Goal: Task Accomplishment & Management: Complete application form

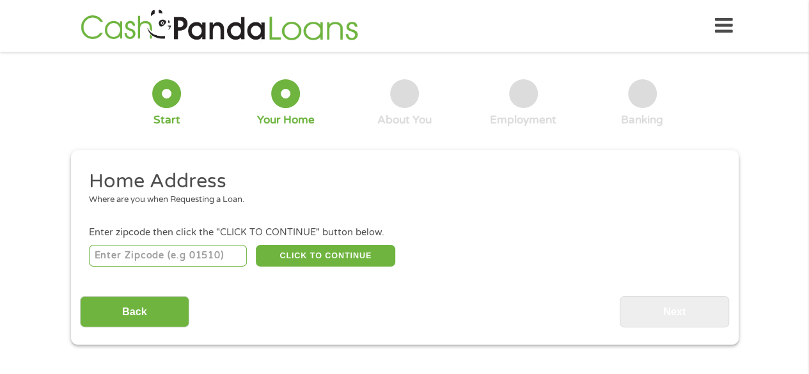
click at [204, 259] on input "number" at bounding box center [168, 256] width 158 height 22
type input "92804"
click at [324, 257] on button "CLICK TO CONTINUE" at bounding box center [325, 256] width 139 height 22
type input "92804"
type input "[GEOGRAPHIC_DATA]"
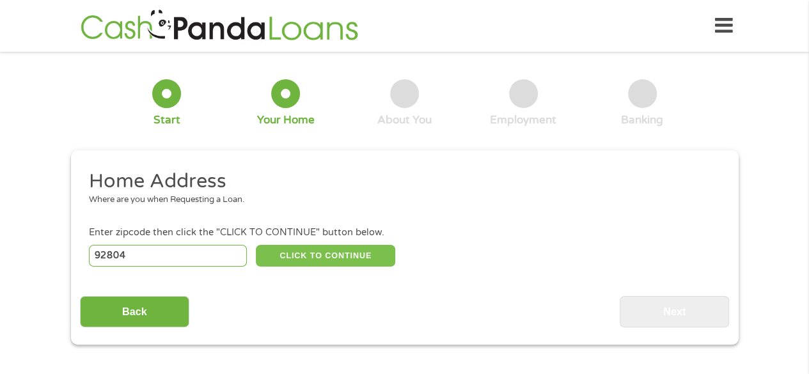
select select "[US_STATE]"
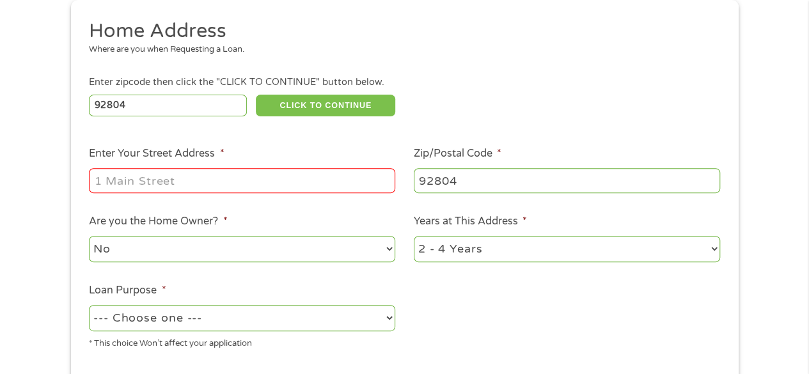
scroll to position [155, 0]
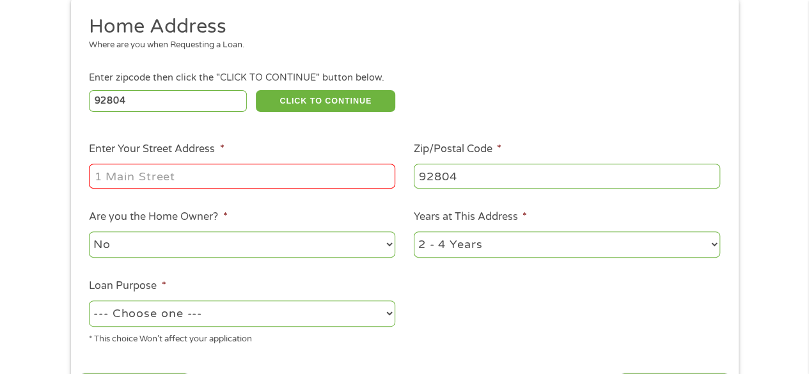
click at [323, 182] on input "Enter Your Street Address *" at bounding box center [242, 176] width 306 height 24
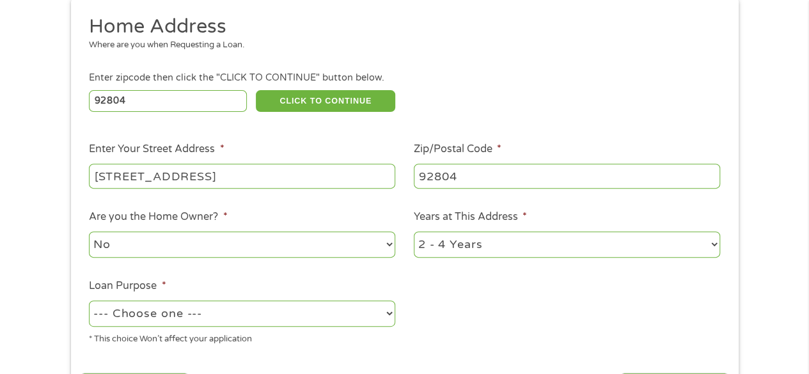
type input "[STREET_ADDRESS]"
drag, startPoint x: 476, startPoint y: 234, endPoint x: 448, endPoint y: 327, distance: 96.7
click at [448, 327] on ul "Home Address Where are you when Requesting a Loan. Enter zipcode then click the…" at bounding box center [404, 184] width 649 height 341
select select "60months"
click at [414, 232] on select "1 Year or less 1 - 2 Years 2 - 4 Years Over 4 Years" at bounding box center [567, 244] width 306 height 26
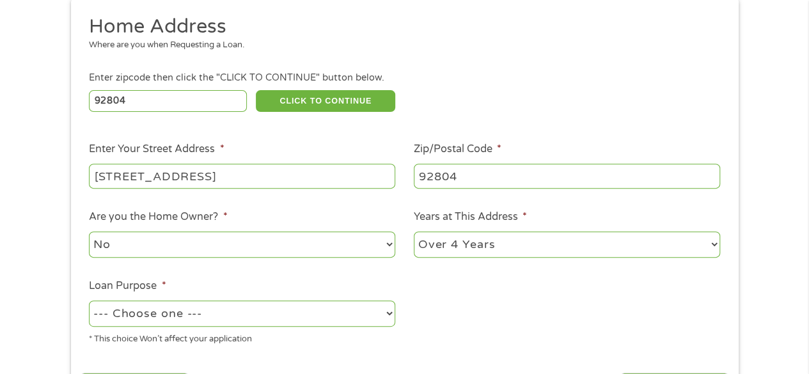
click at [372, 237] on select "No Yes" at bounding box center [242, 244] width 306 height 26
click at [89, 232] on select "No Yes" at bounding box center [242, 244] width 306 height 26
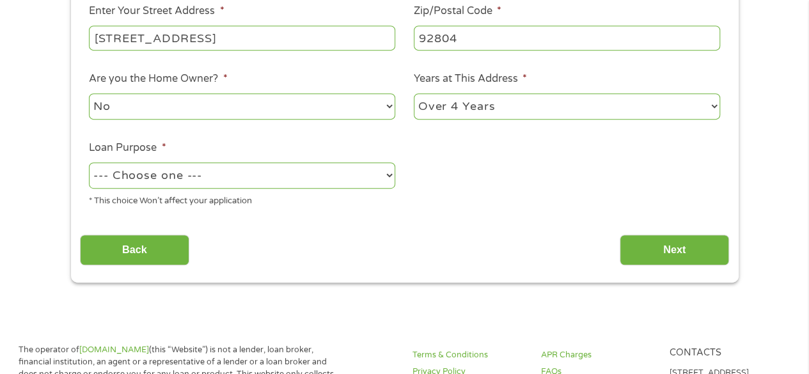
scroll to position [297, 0]
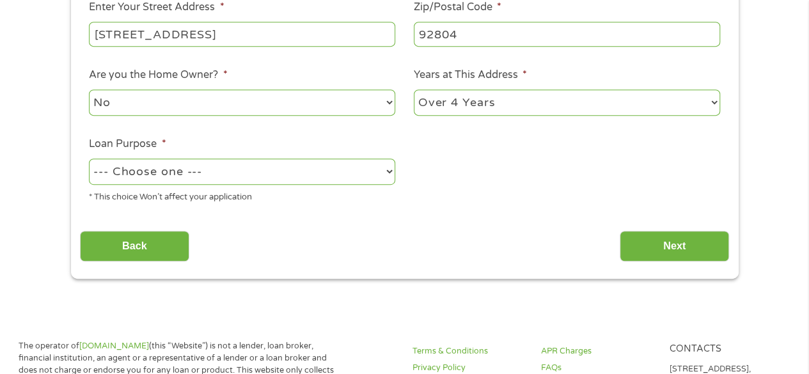
click at [373, 182] on select "--- Choose one --- Pay Bills Debt Consolidation Home Improvement Major Purchase…" at bounding box center [242, 172] width 306 height 26
select select "paybills"
click at [89, 159] on select "--- Choose one --- Pay Bills Debt Consolidation Home Improvement Major Purchase…" at bounding box center [242, 172] width 306 height 26
click at [689, 258] on input "Next" at bounding box center [674, 246] width 109 height 31
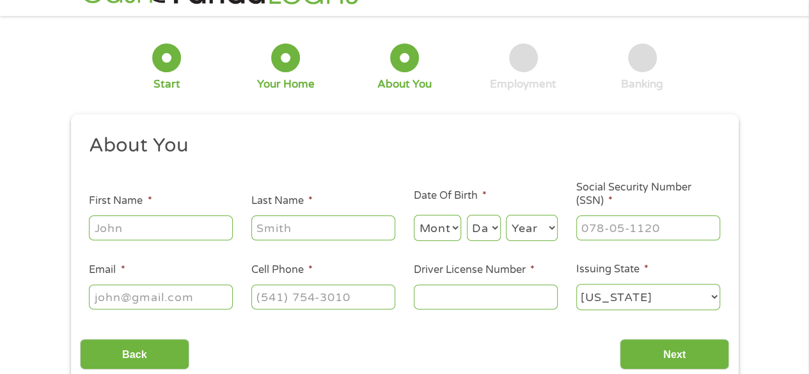
scroll to position [0, 0]
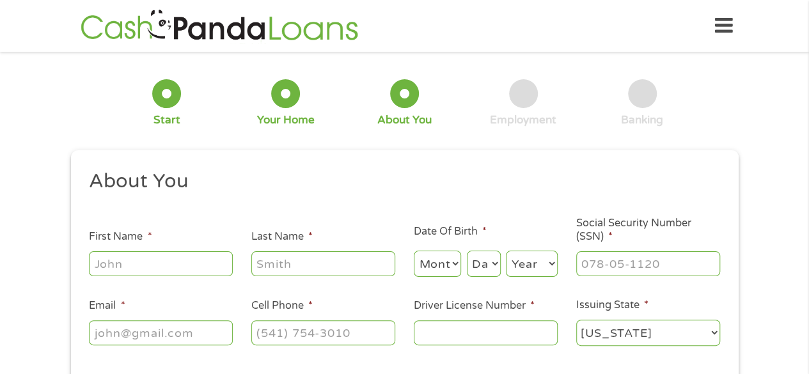
click at [221, 265] on input "First Name *" at bounding box center [161, 263] width 144 height 24
type input "jasmine"
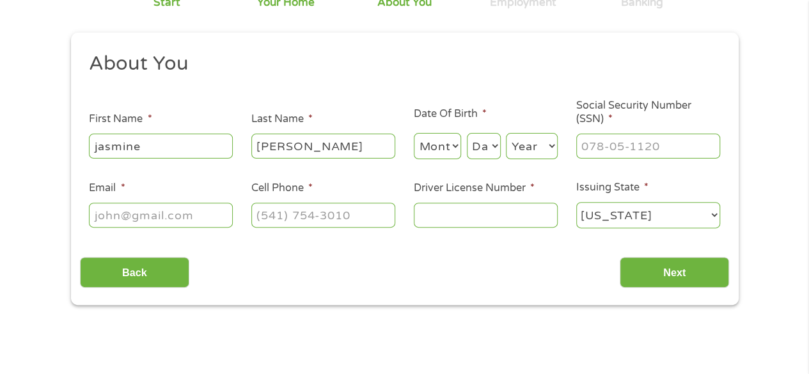
scroll to position [118, 0]
type input "[PERSON_NAME]"
click at [448, 152] on select "Month 1 2 3 4 5 6 7 8 9 10 11 12" at bounding box center [438, 146] width 48 height 26
select select "2"
click at [414, 133] on select "Month 1 2 3 4 5 6 7 8 9 10 11 12" at bounding box center [438, 146] width 48 height 26
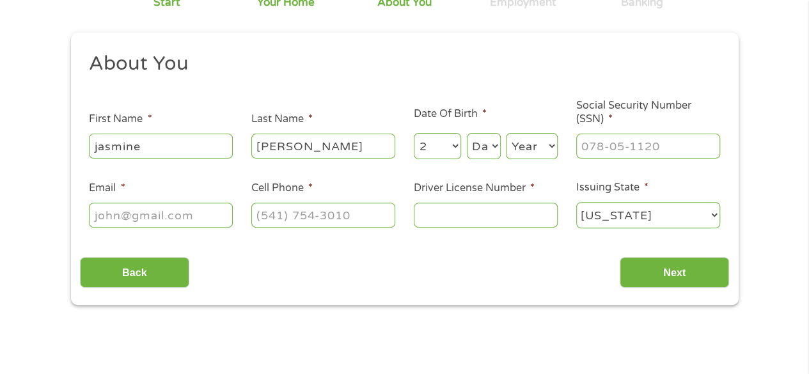
click at [490, 152] on select "Day 1 2 3 4 5 6 7 8 9 10 11 12 13 14 15 16 17 18 19 20 21 22 23 24 25 26 27 28 …" at bounding box center [484, 146] width 34 height 26
select select "19"
click at [467, 133] on select "Day 1 2 3 4 5 6 7 8 9 10 11 12 13 14 15 16 17 18 19 20 21 22 23 24 25 26 27 28 …" at bounding box center [484, 146] width 34 height 26
click at [544, 151] on select "Year [DATE] 2006 2005 2004 2003 2002 2001 2000 1999 1998 1997 1996 1995 1994 19…" at bounding box center [532, 146] width 52 height 26
select select "1992"
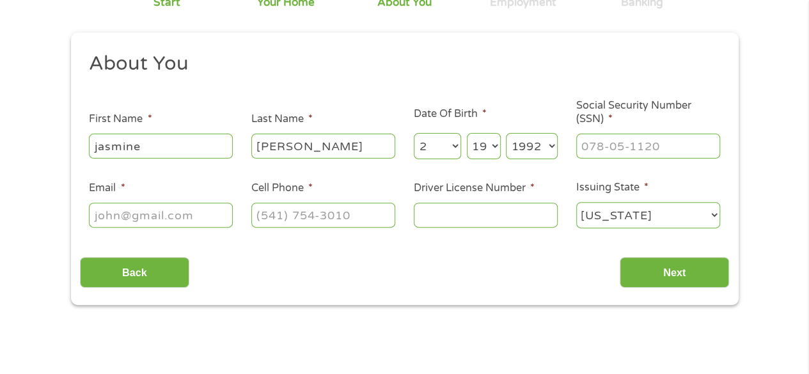
click at [506, 133] on select "Year [DATE] 2006 2005 2004 2003 2002 2001 2000 1999 1998 1997 1996 1995 1994 19…" at bounding box center [532, 146] width 52 height 26
click at [661, 150] on input "Social Security Number (SSN) *" at bounding box center [648, 146] width 144 height 24
type input "613-58-4311"
click at [196, 221] on input "Email *" at bounding box center [161, 215] width 144 height 24
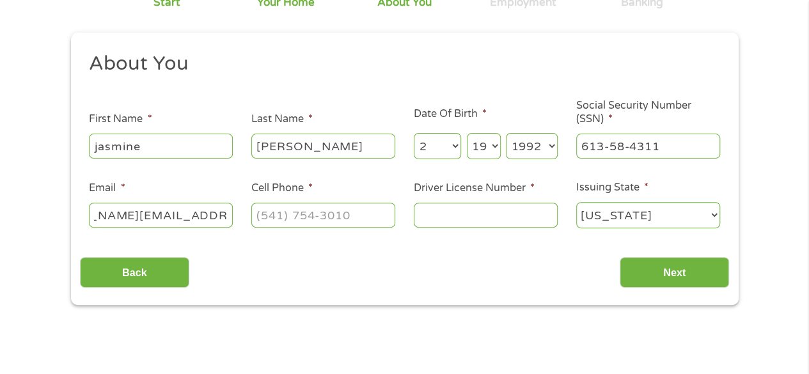
type input "[PERSON_NAME][EMAIL_ADDRESS][DOMAIN_NAME]"
click at [275, 212] on input "(___) ___-____" at bounding box center [323, 215] width 144 height 24
type input "[PHONE_NUMBER]"
click at [443, 217] on input "Driver License Number *" at bounding box center [486, 215] width 144 height 24
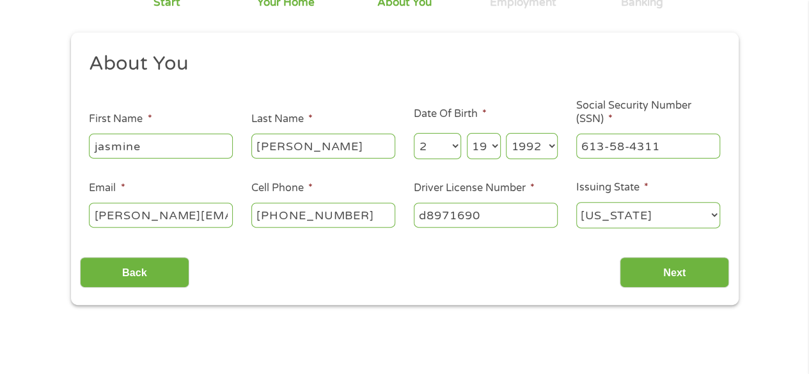
type input "d8971690"
click at [696, 263] on input "Next" at bounding box center [674, 272] width 109 height 31
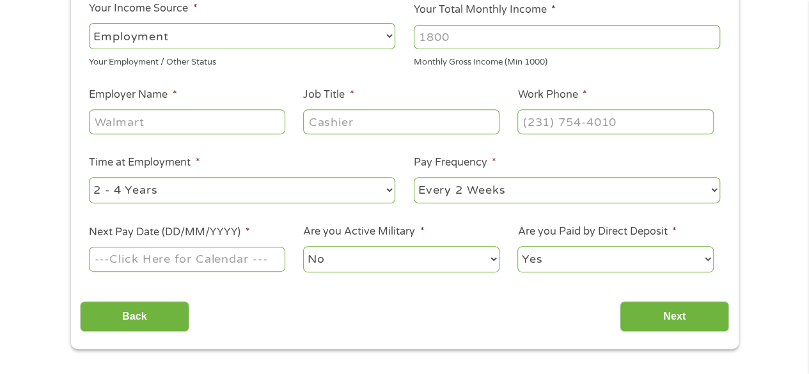
scroll to position [216, 0]
click at [643, 48] on input "Your Total Monthly Income *" at bounding box center [567, 37] width 306 height 24
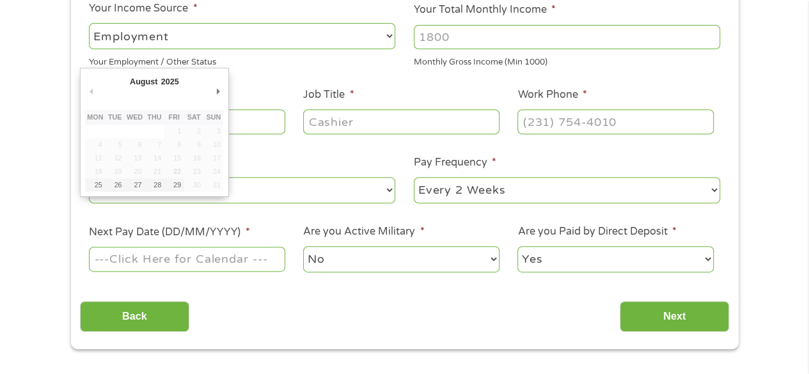
click at [260, 259] on input "Next Pay Date (DD/MM/YYYY) *" at bounding box center [187, 259] width 196 height 24
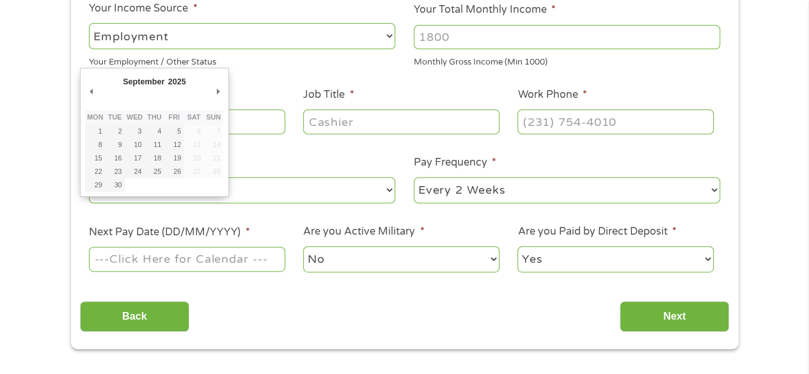
type input "[DATE]"
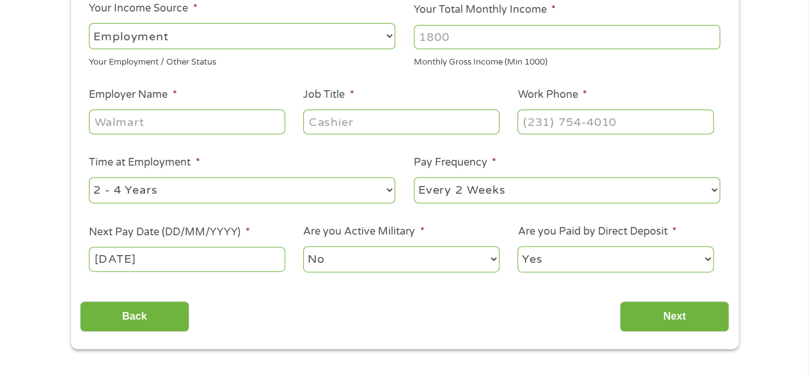
click at [691, 322] on input "Next" at bounding box center [674, 316] width 109 height 31
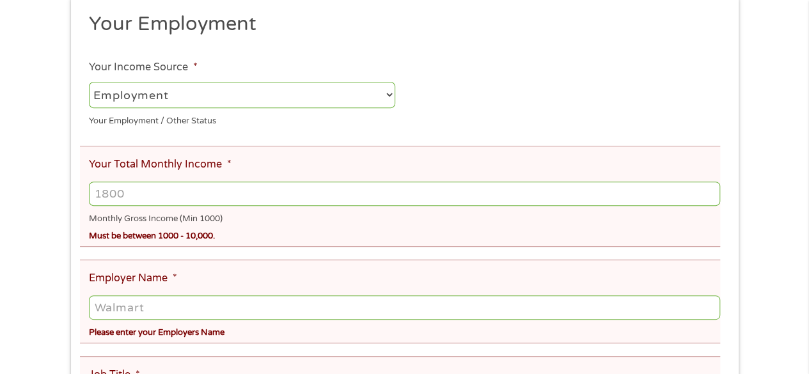
scroll to position [288, 0]
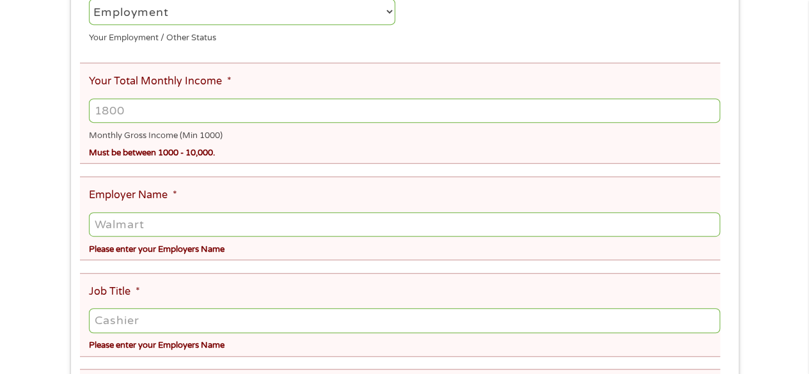
click at [474, 117] on input "Your Total Monthly Income *" at bounding box center [404, 110] width 631 height 24
type input "3600"
click at [356, 230] on input "Employer Name *" at bounding box center [404, 224] width 631 height 24
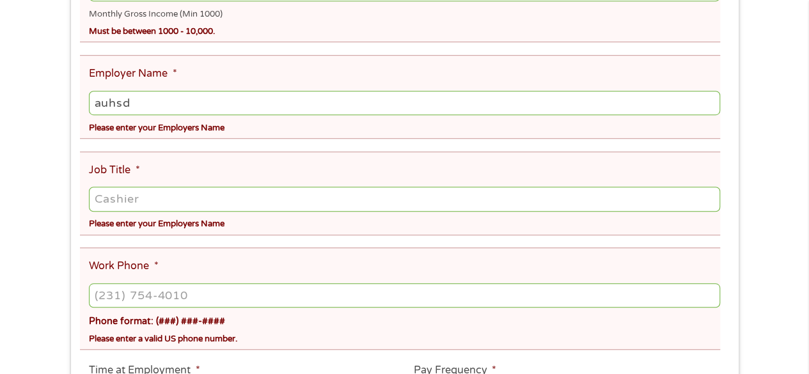
scroll to position [427, 0]
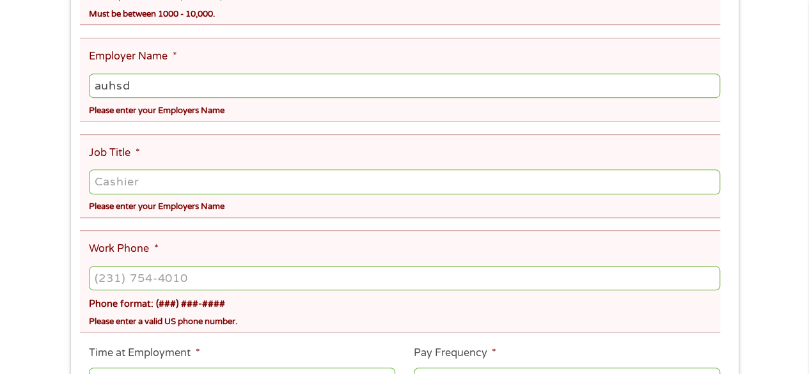
type input "auhsd"
click at [511, 175] on input "Job Title *" at bounding box center [404, 181] width 631 height 24
click at [515, 216] on li "Job Title * Please enter your Employers Name" at bounding box center [400, 176] width 640 height 84
click at [352, 175] on input "Job Title *" at bounding box center [404, 181] width 631 height 24
click at [352, 175] on input "a" at bounding box center [404, 181] width 631 height 24
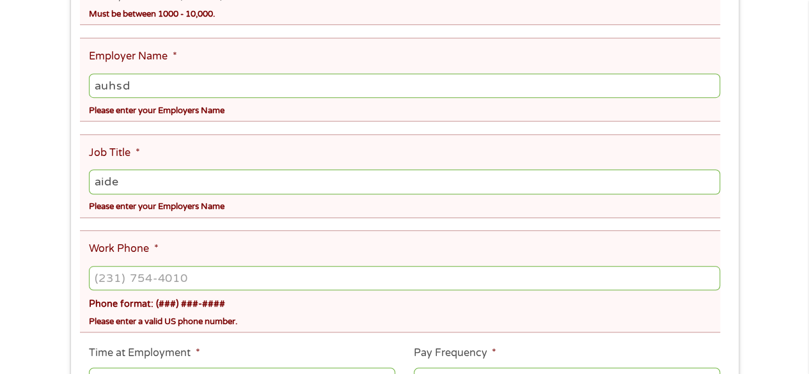
type input "aide"
click at [294, 280] on input "(___) ___-____" at bounding box center [404, 278] width 631 height 24
type input "[PHONE_NUMBER]"
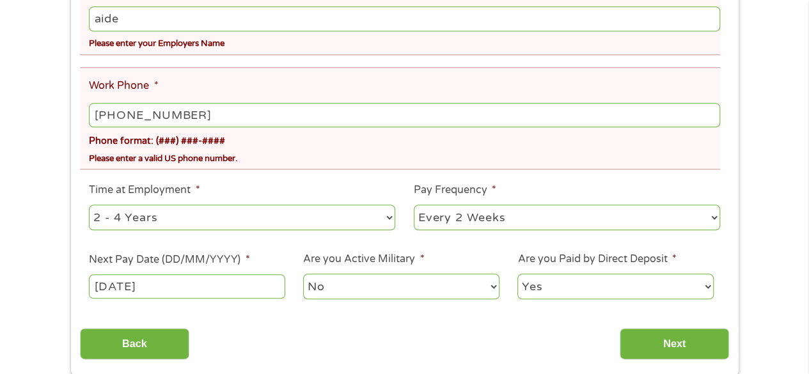
scroll to position [591, 0]
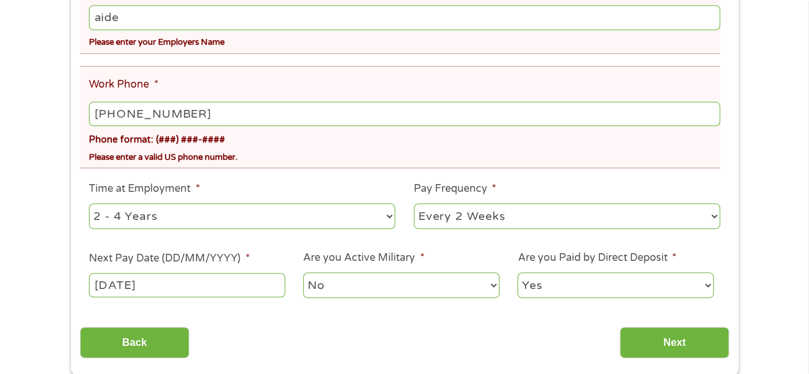
click at [387, 219] on select "--- Choose one --- 1 Year or less 1 - 2 Years 2 - 4 Years Over 4 Years" at bounding box center [242, 216] width 306 height 26
select select "60months"
click at [89, 205] on select "--- Choose one --- 1 Year or less 1 - 2 Years 2 - 4 Years Over 4 Years" at bounding box center [242, 216] width 306 height 26
click at [514, 214] on select "--- Choose one --- Every 2 Weeks Every Week Monthly Semi-Monthly" at bounding box center [567, 216] width 306 height 26
click at [434, 327] on div "Back Next" at bounding box center [404, 338] width 649 height 40
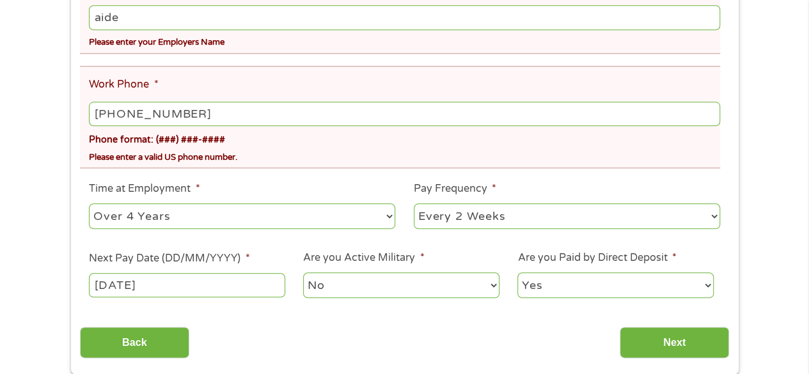
click at [499, 214] on select "--- Choose one --- Every 2 Weeks Every Week Monthly Semi-Monthly" at bounding box center [567, 216] width 306 height 26
select select "semimonthly"
click at [414, 205] on select "--- Choose one --- Every 2 Weeks Every Week Monthly Semi-Monthly" at bounding box center [567, 216] width 306 height 26
click at [680, 352] on input "Next" at bounding box center [674, 342] width 109 height 31
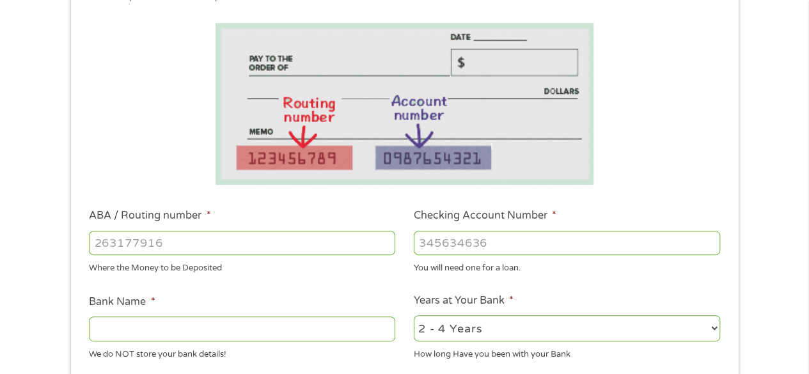
scroll to position [207, 0]
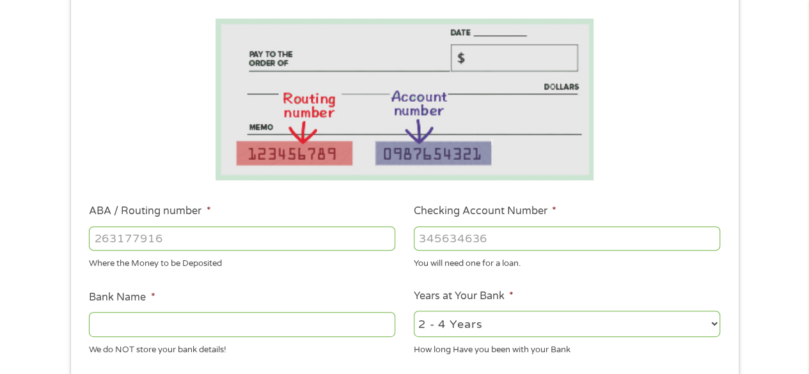
click at [309, 244] on input "ABA / Routing number *" at bounding box center [242, 238] width 306 height 24
click at [274, 237] on input "ABA / Routing number *" at bounding box center [242, 238] width 306 height 24
type input "322282001"
type input "SCHOOLSFIRST FEDERAL CREDIT UNION"
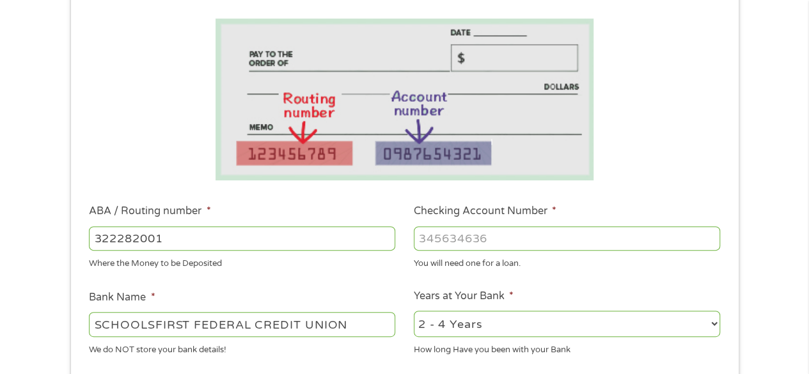
type input "322282001"
click at [482, 231] on input "Checking Account Number *" at bounding box center [567, 238] width 306 height 24
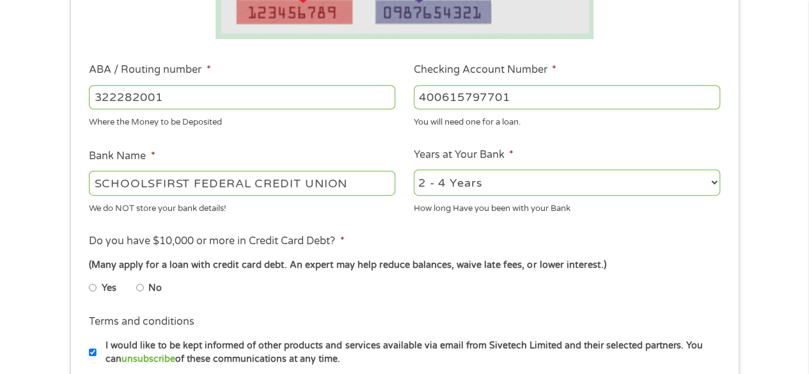
scroll to position [351, 0]
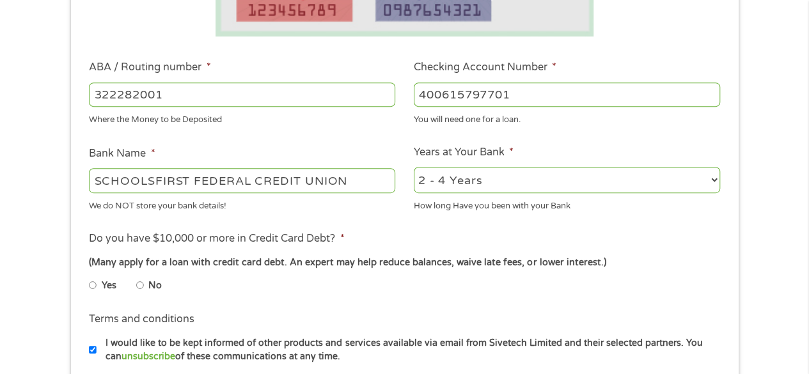
type input "400615797701"
click at [593, 187] on select "2 - 4 Years 6 - 12 Months 1 - 2 Years Over 4 Years" at bounding box center [567, 180] width 306 height 26
select select "60months"
click at [414, 167] on select "2 - 4 Years 6 - 12 Months 1 - 2 Years Over 4 Years" at bounding box center [567, 180] width 306 height 26
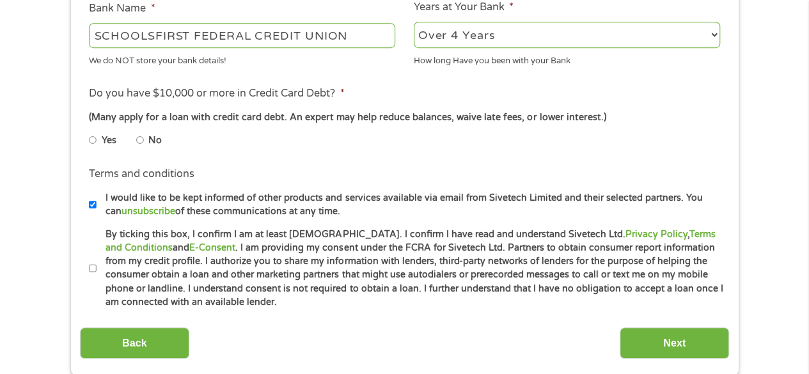
scroll to position [497, 0]
click at [138, 142] on input "No" at bounding box center [140, 139] width 8 height 20
radio input "true"
click at [97, 207] on label "I would like to be kept informed of other products and services available via e…" at bounding box center [410, 204] width 627 height 27
click at [97, 207] on input "I would like to be kept informed of other products and services available via e…" at bounding box center [93, 204] width 8 height 20
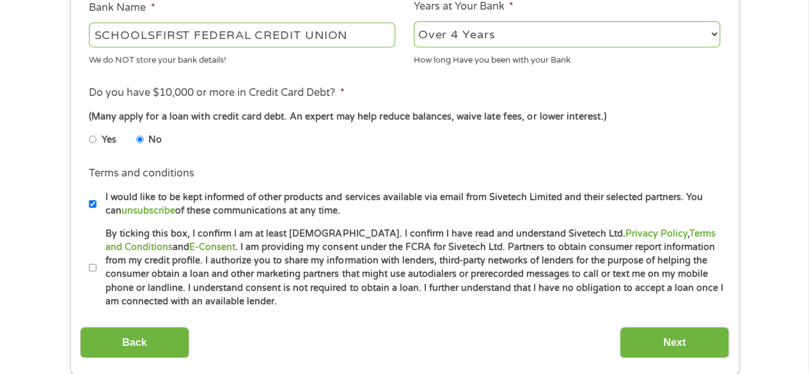
checkbox input "false"
click at [92, 267] on input "By ticking this box, I confirm I am at least [DEMOGRAPHIC_DATA]. I confirm I ha…" at bounding box center [93, 268] width 8 height 20
checkbox input "true"
click at [650, 336] on input "Next" at bounding box center [674, 342] width 109 height 31
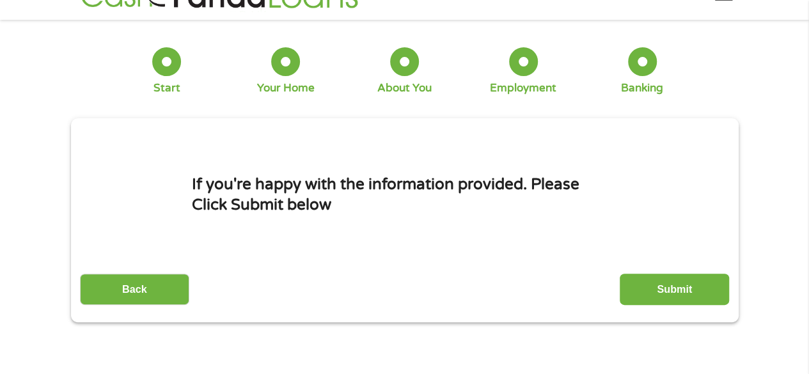
scroll to position [0, 0]
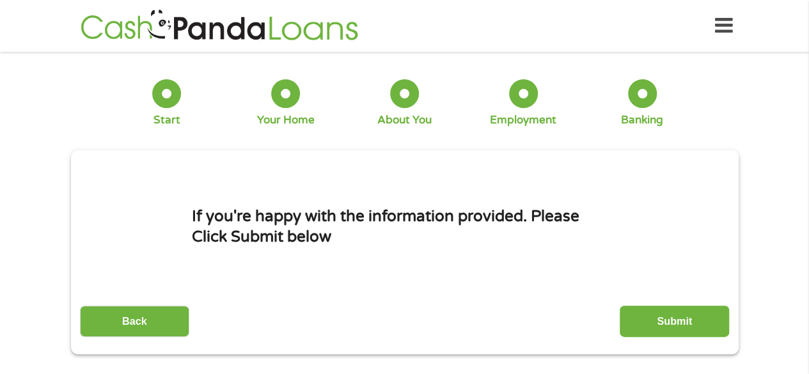
click at [693, 314] on input "Submit" at bounding box center [674, 321] width 109 height 31
